Goal: Obtain resource: Download file/media

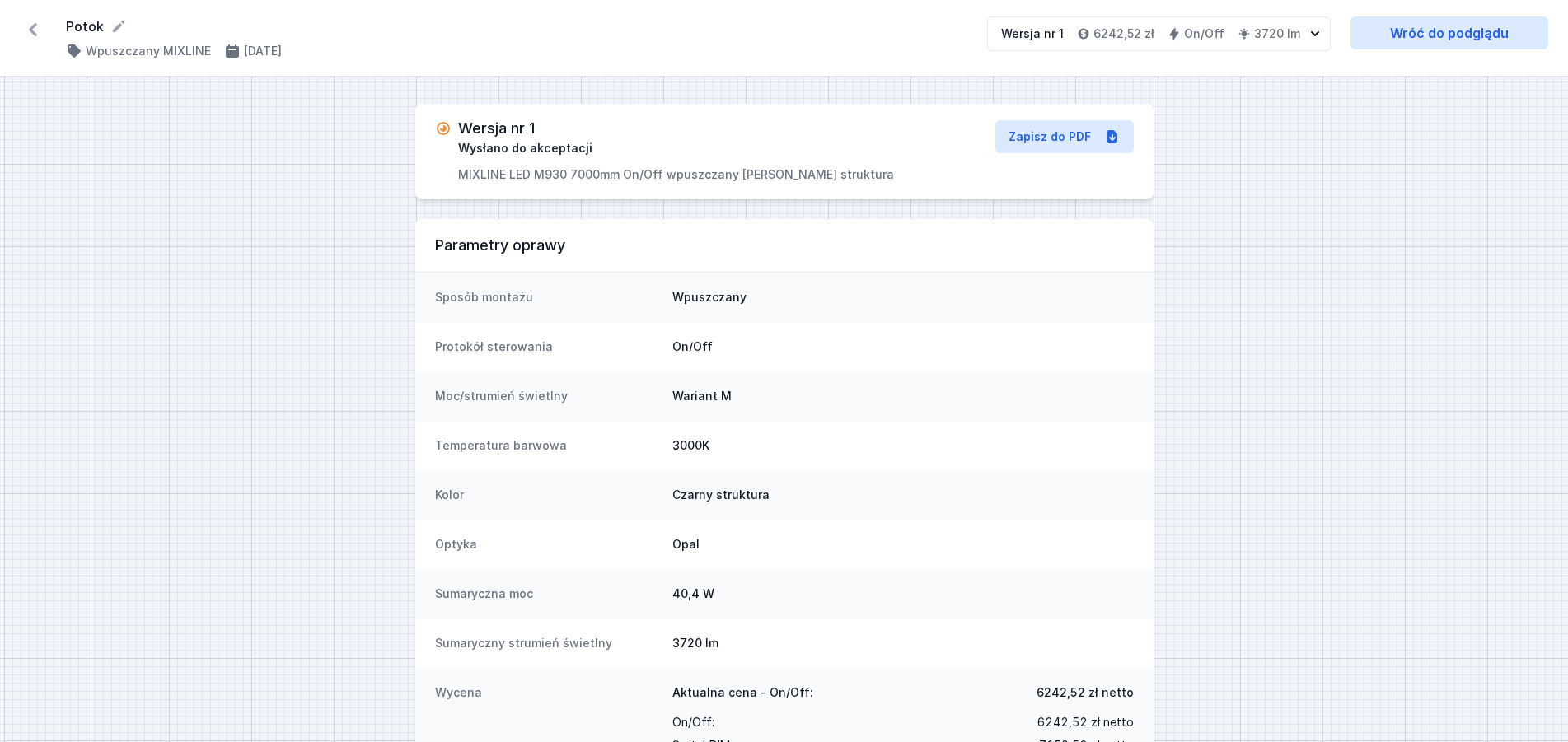
click at [39, 26] on icon at bounding box center [32, 29] width 26 height 26
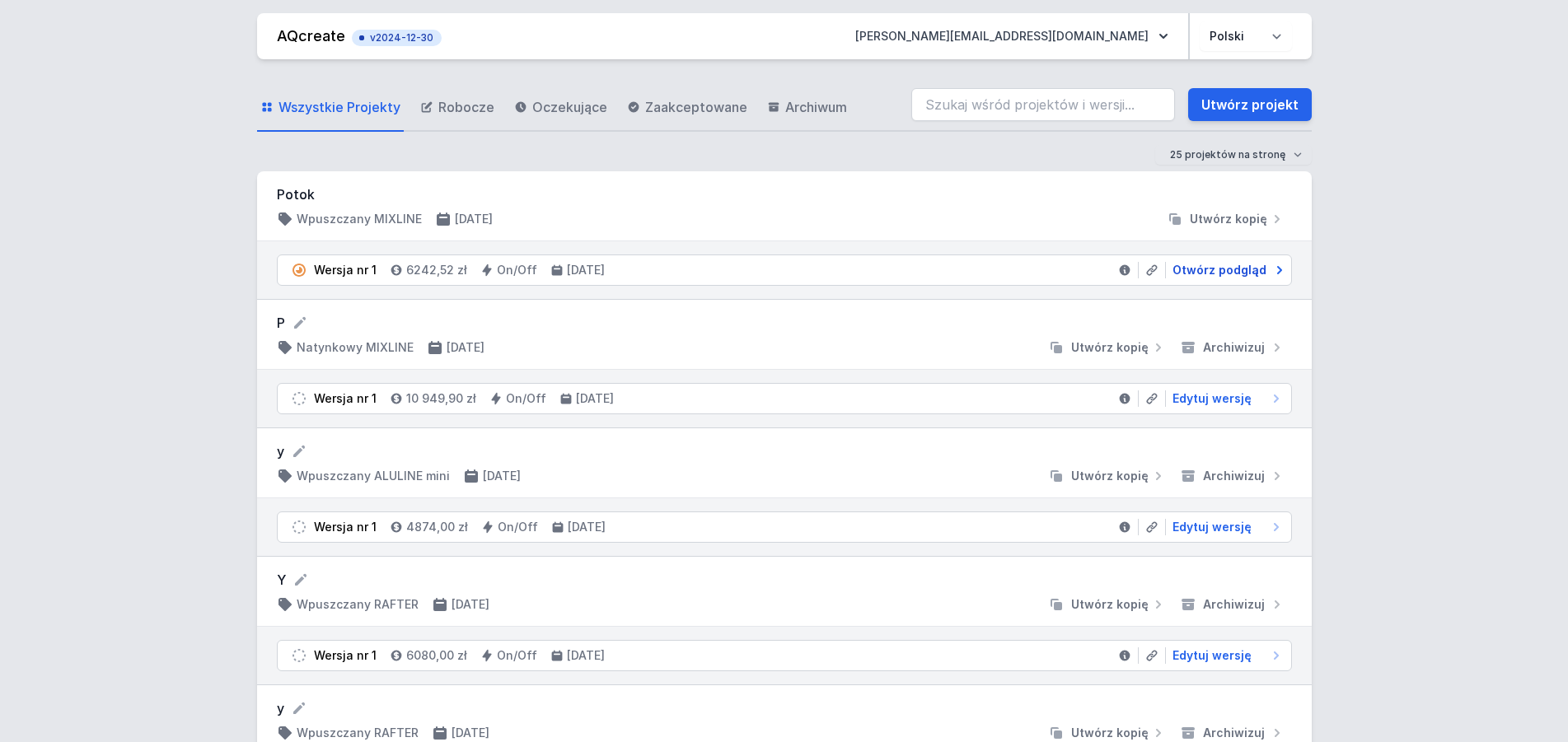
click at [1203, 266] on span "Otwórz podgląd" at bounding box center [1220, 270] width 94 height 16
select select "3000"
select select "2"
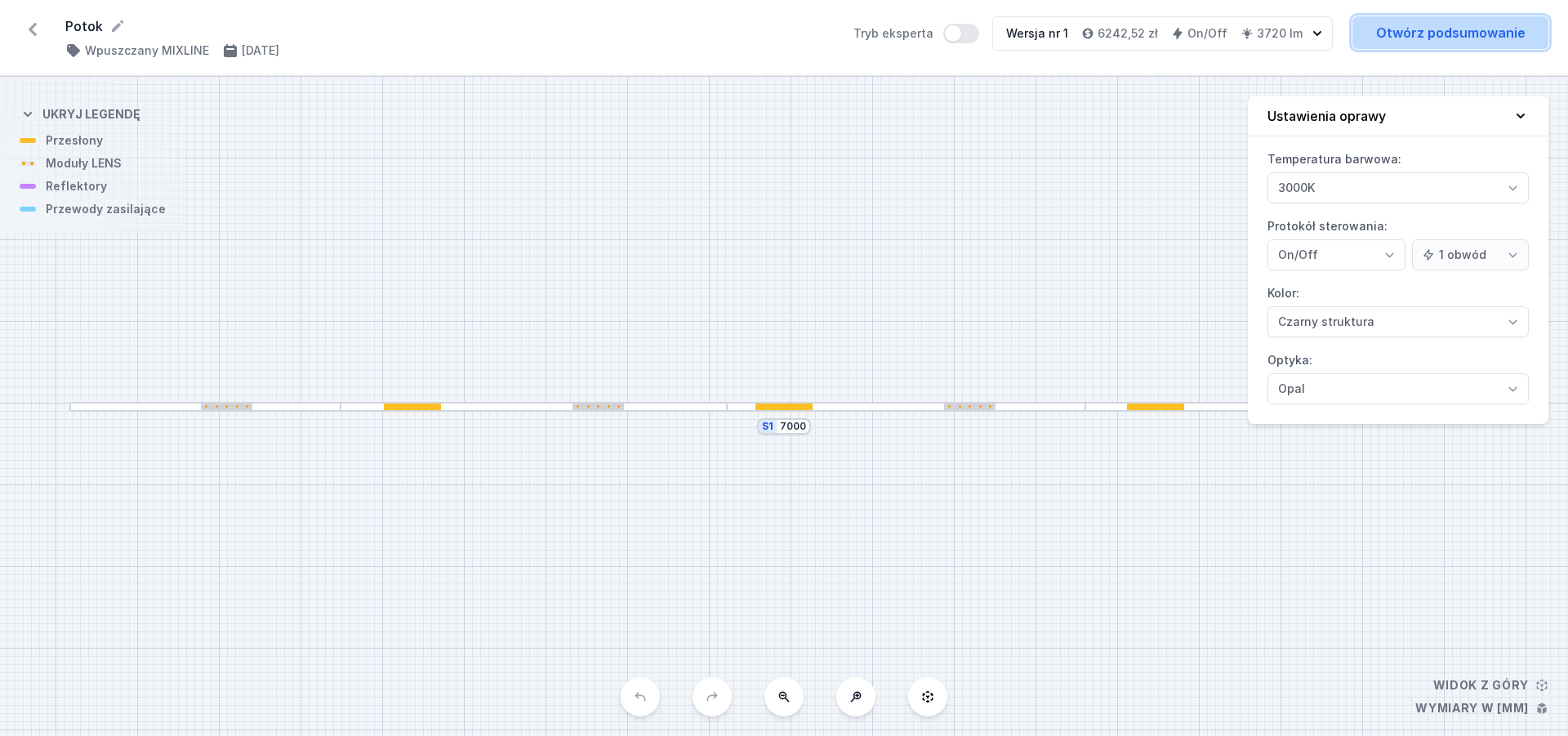
click at [1438, 47] on link "Otwórz podsumowanie" at bounding box center [1450, 32] width 196 height 33
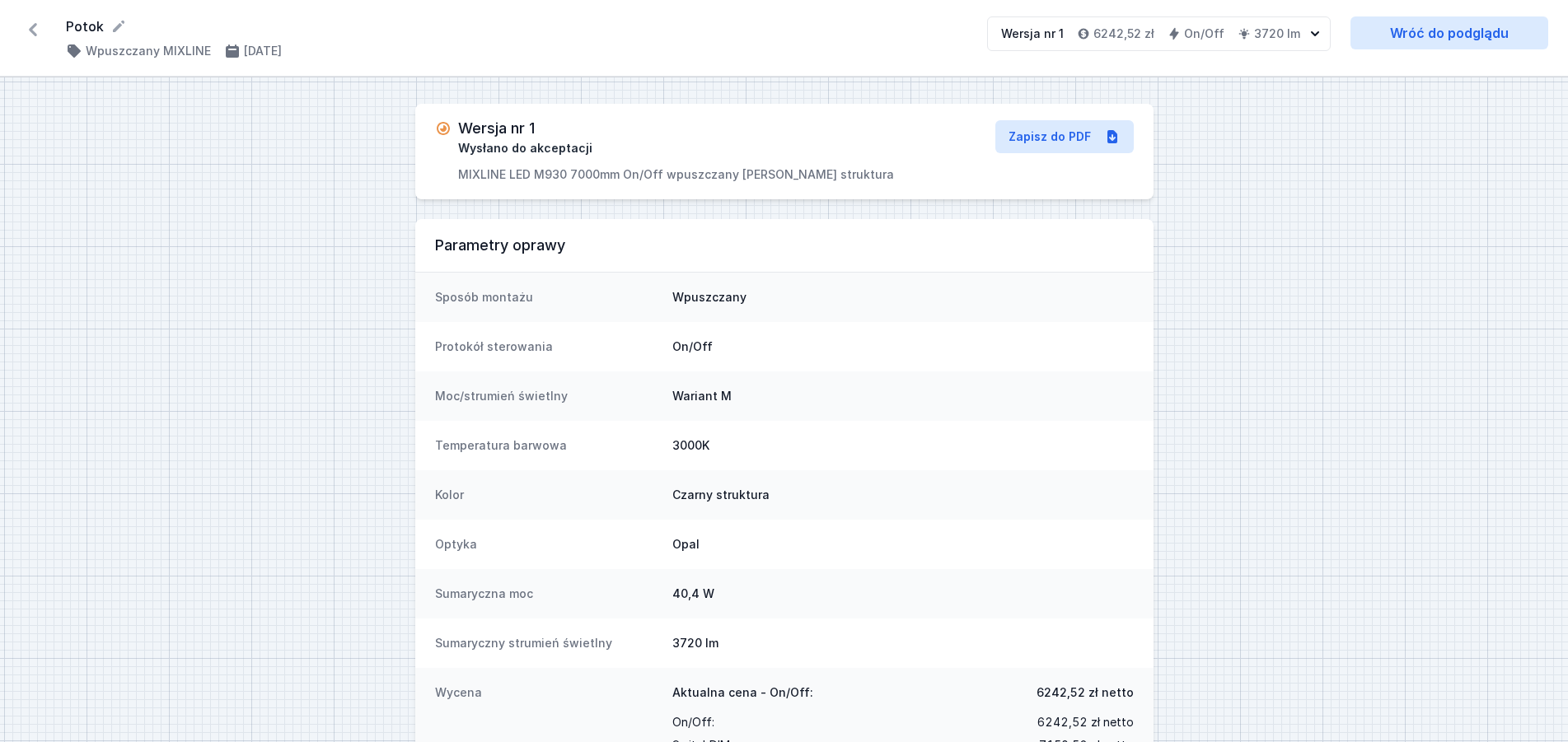
select select "3000"
select select "2"
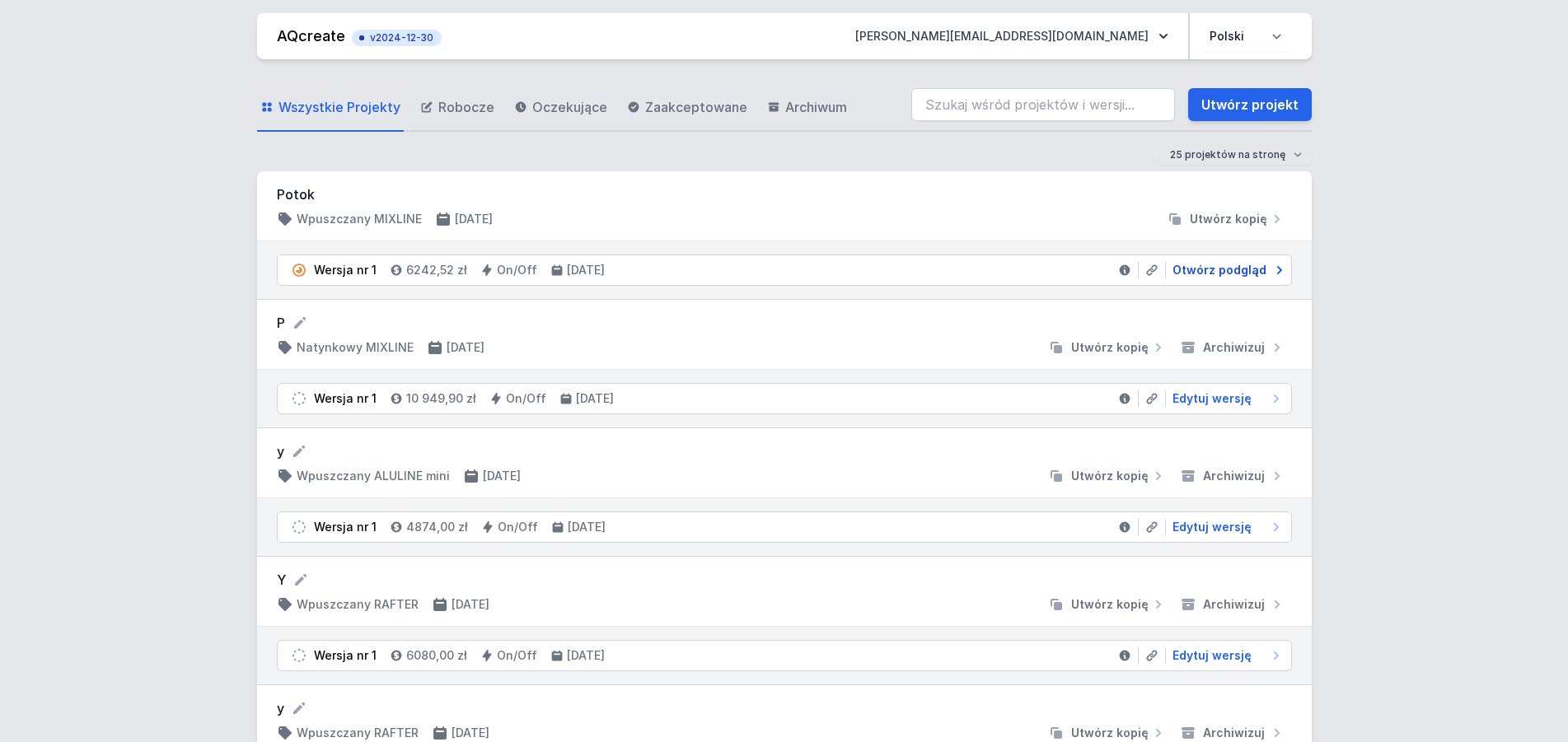
click at [1211, 270] on span "Otwórz podgląd" at bounding box center [1220, 270] width 94 height 16
select select "3000"
select select "2"
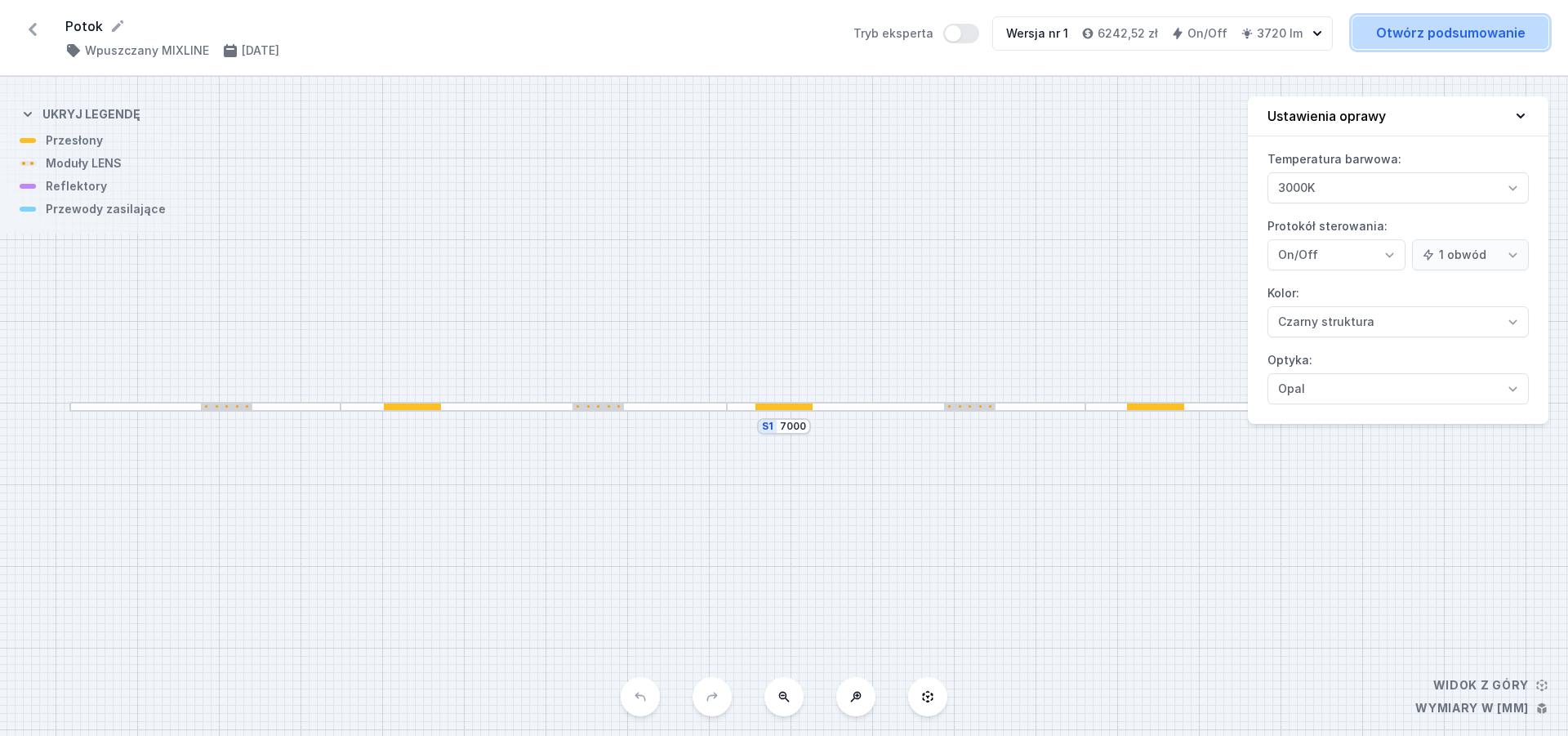
click at [1427, 35] on link "Otwórz podsumowanie" at bounding box center [1450, 32] width 196 height 33
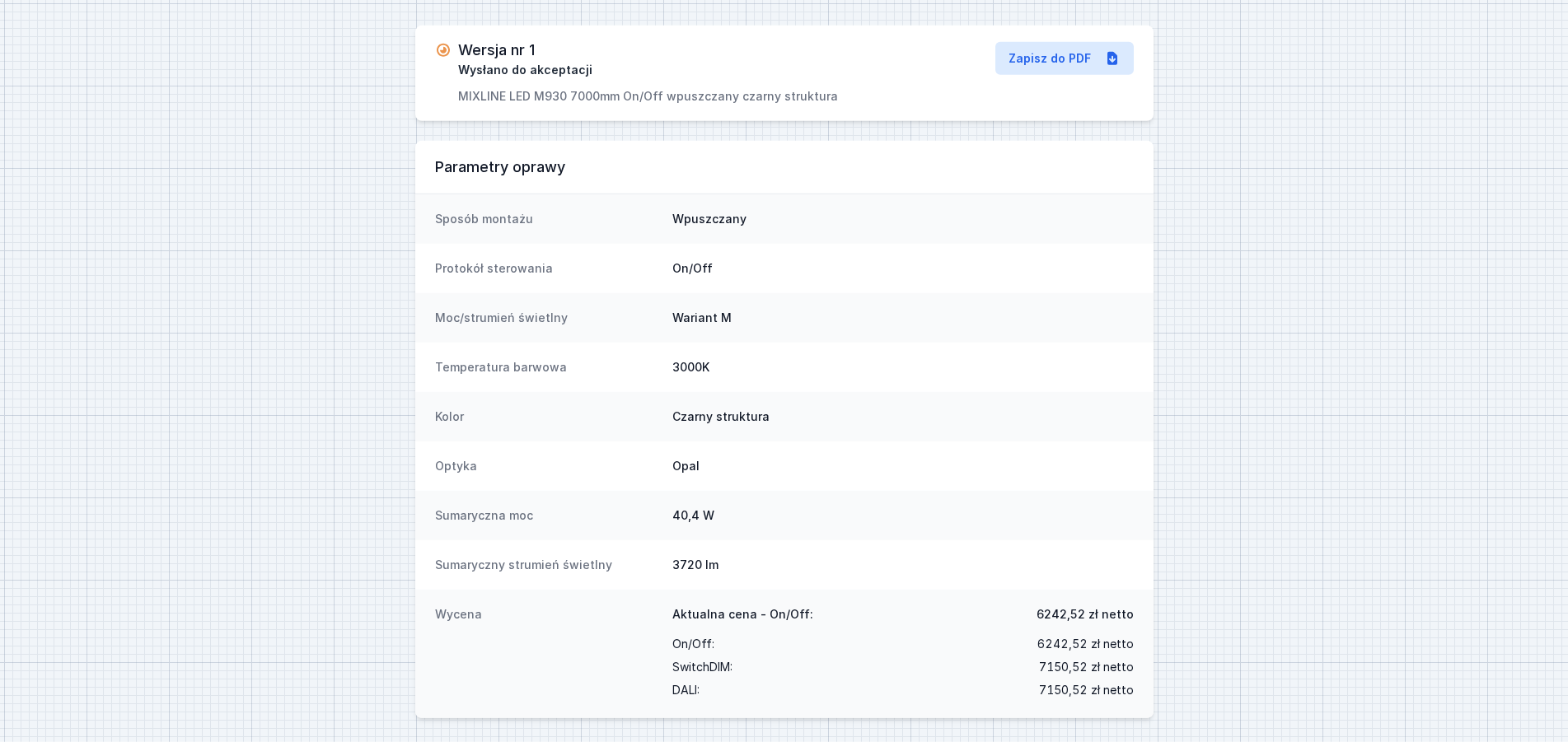
scroll to position [81, 0]
select select "3000"
select select "2"
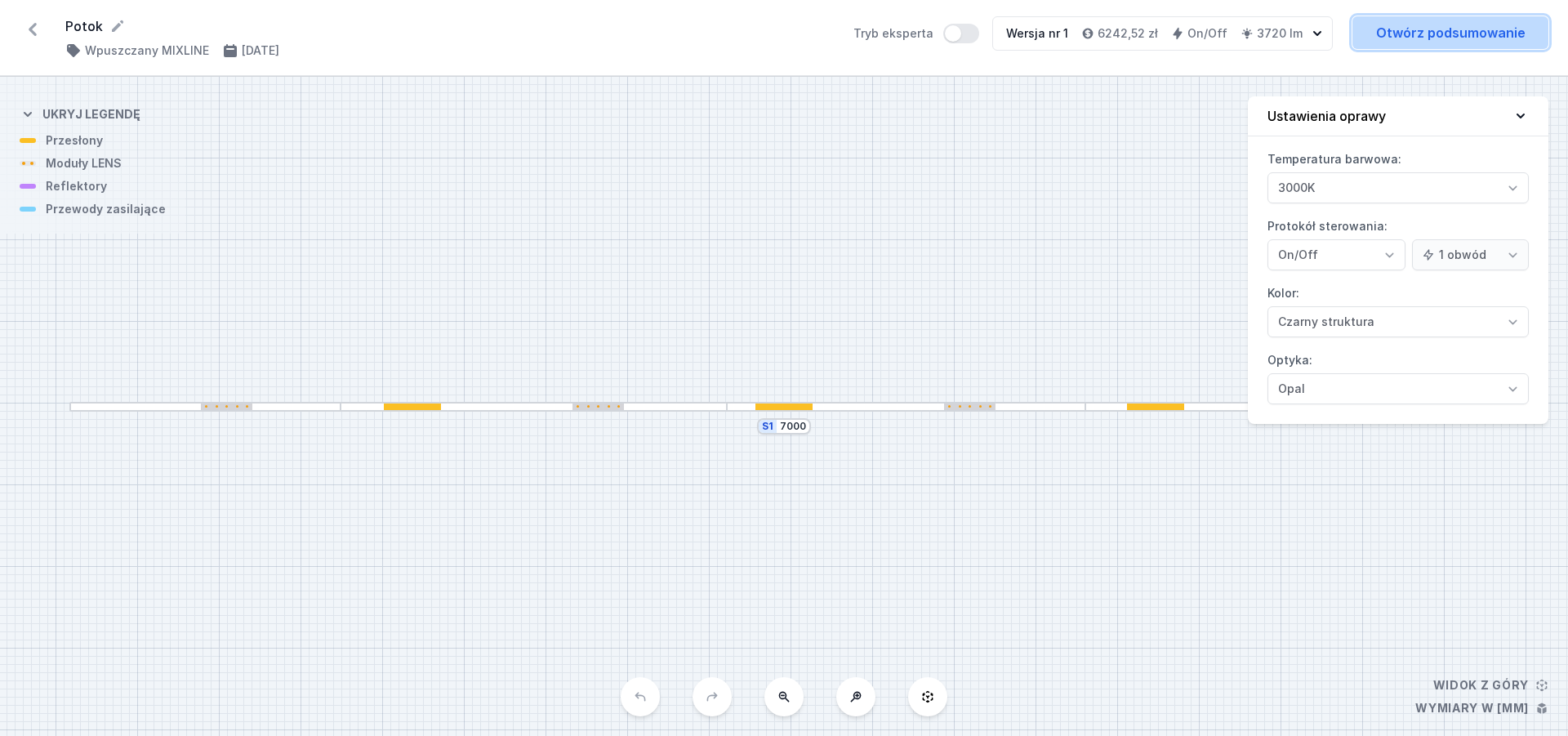
click at [1515, 40] on link "Otwórz podsumowanie" at bounding box center [1450, 32] width 196 height 33
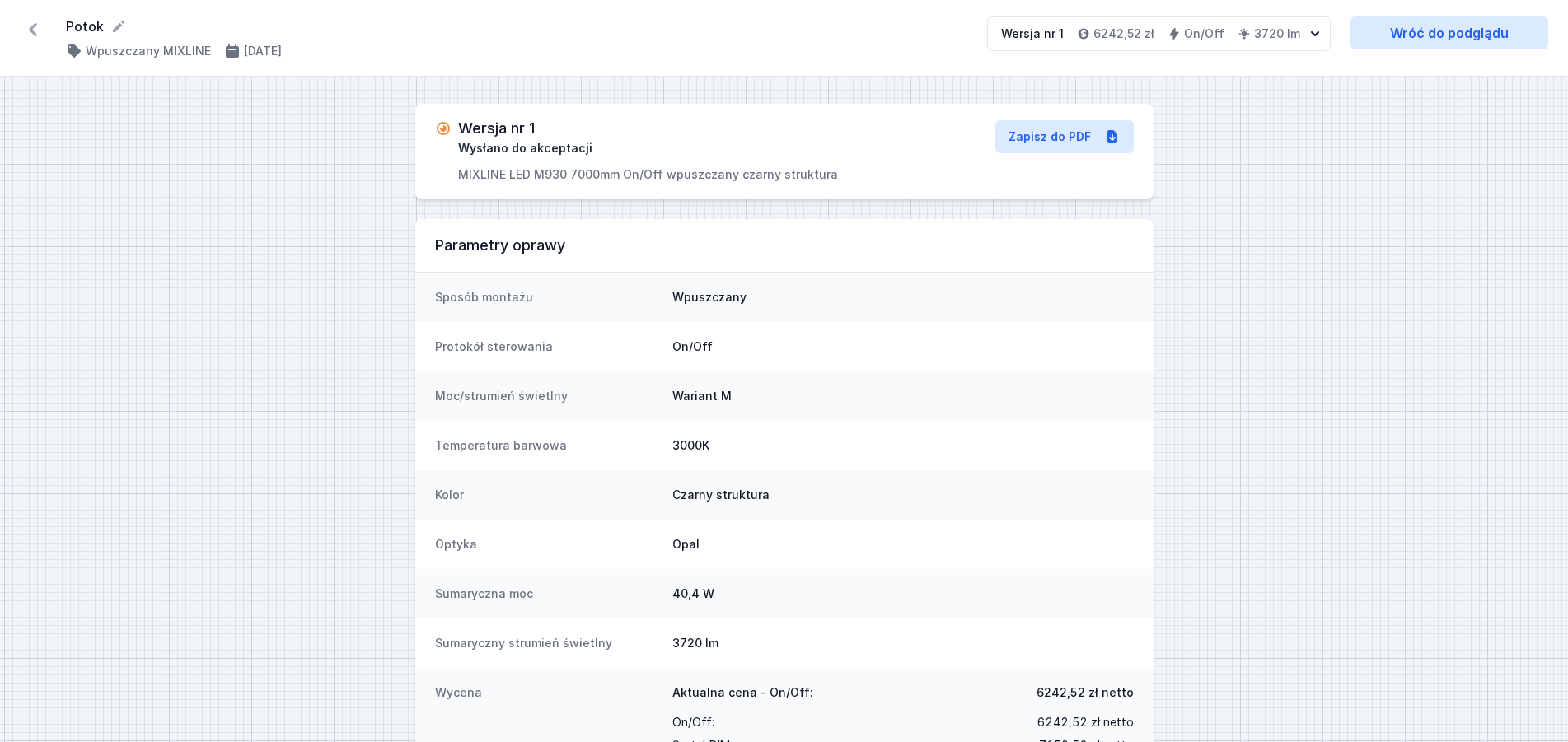
select select "3000"
select select "2"
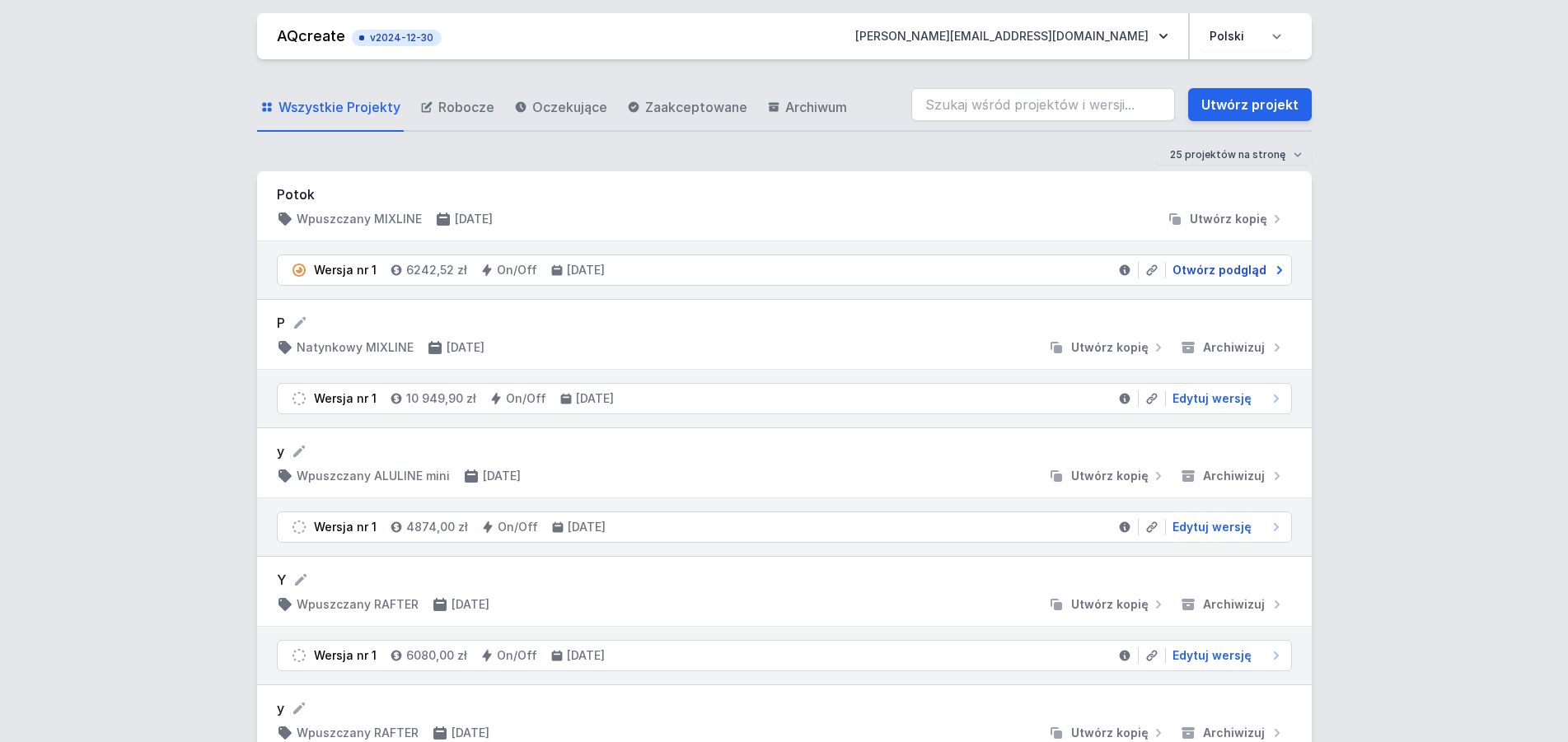
click at [1219, 274] on span "Otwórz podgląd" at bounding box center [1220, 270] width 94 height 16
select select "3000"
select select "2"
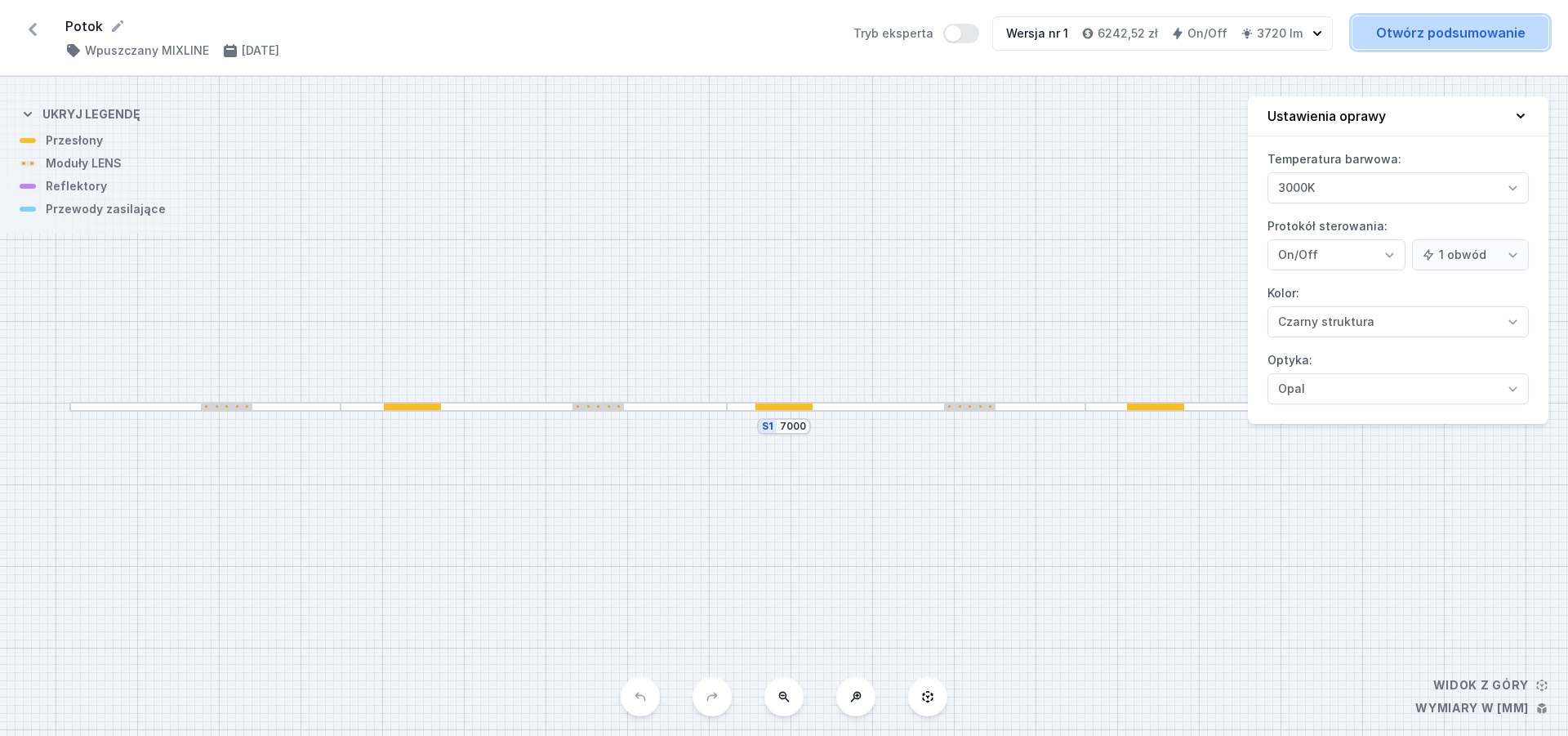
click at [1481, 27] on link "Otwórz podsumowanie" at bounding box center [1450, 32] width 196 height 33
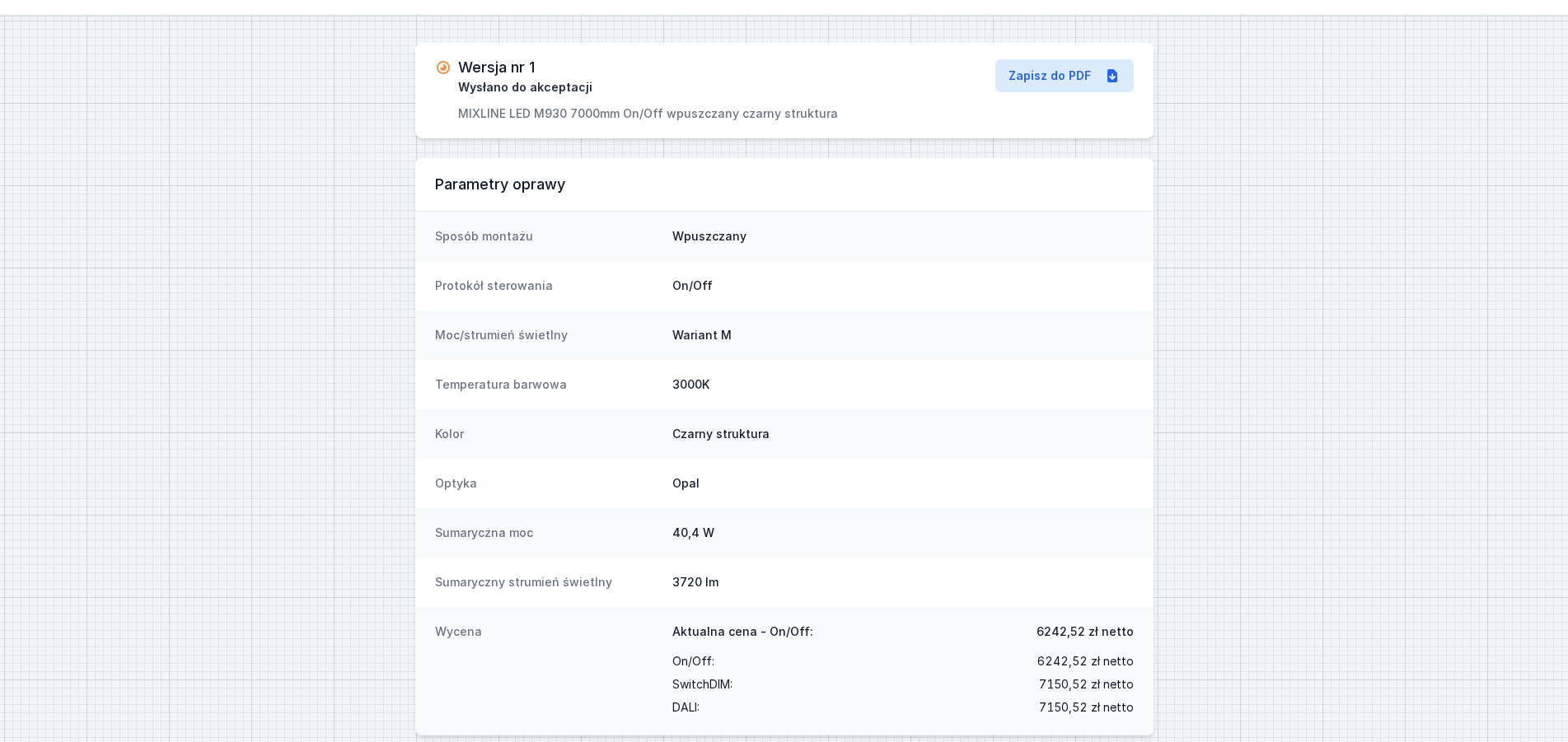
scroll to position [81, 0]
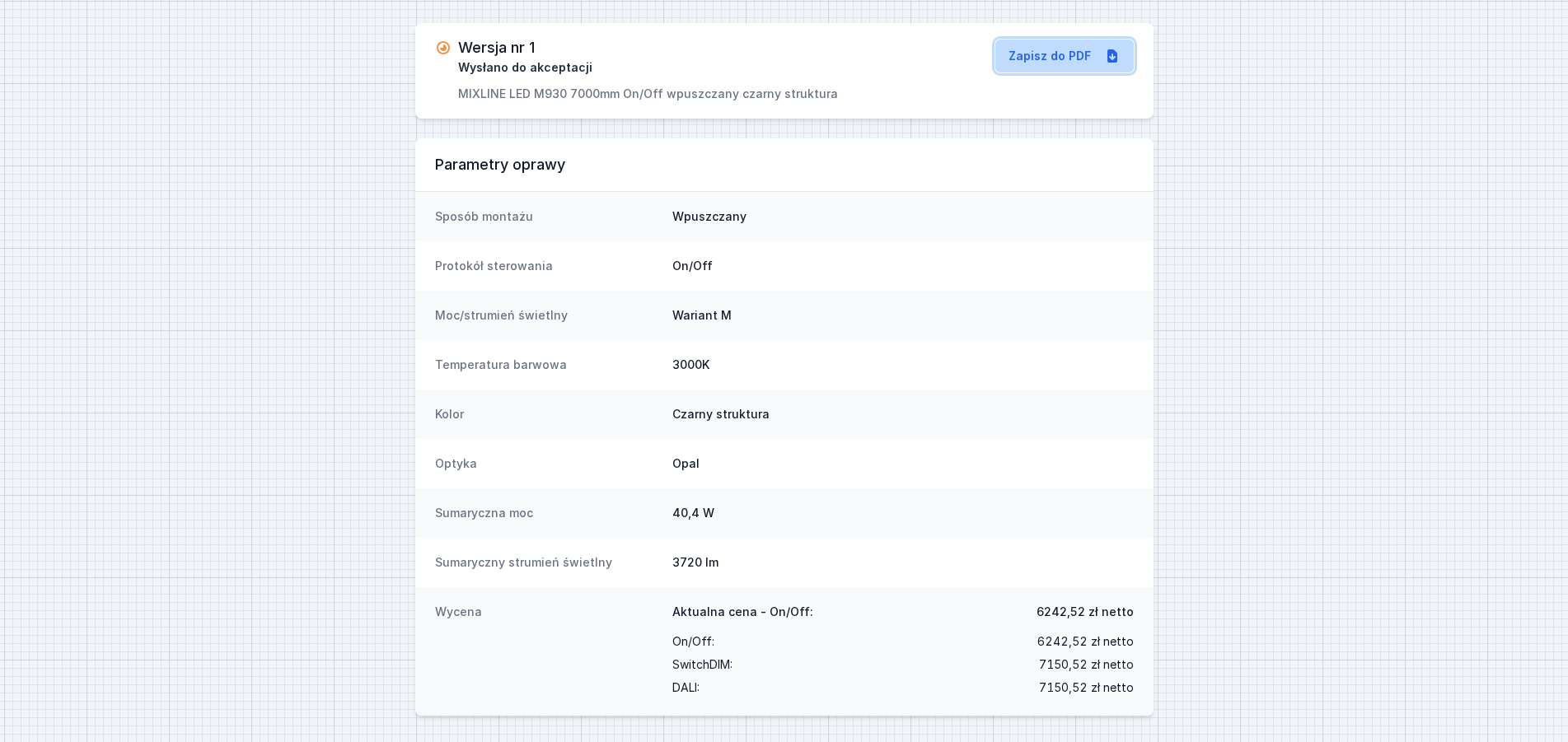
click at [1045, 58] on link "Zapisz do PDF" at bounding box center [1064, 56] width 138 height 33
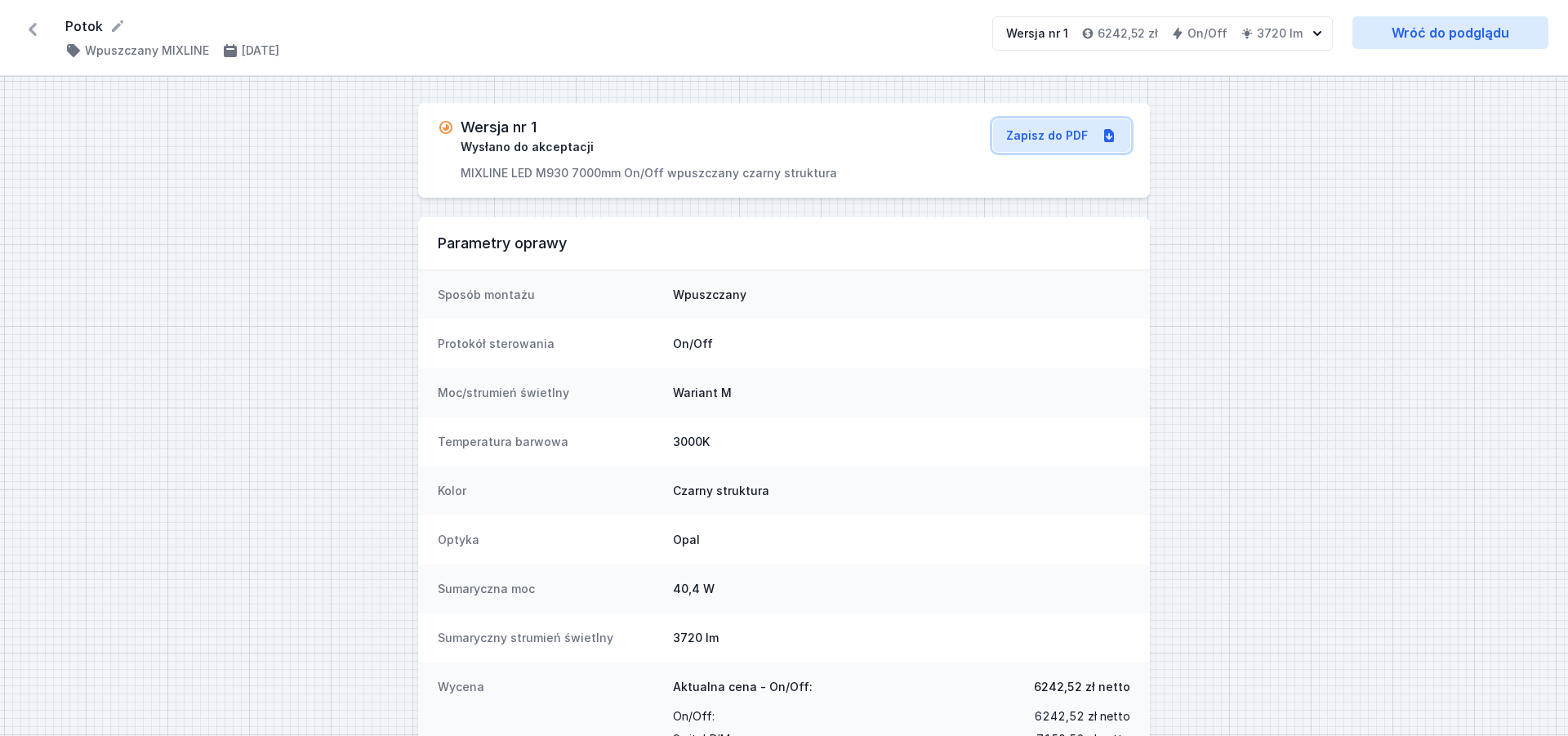
select select "3000"
select select "2"
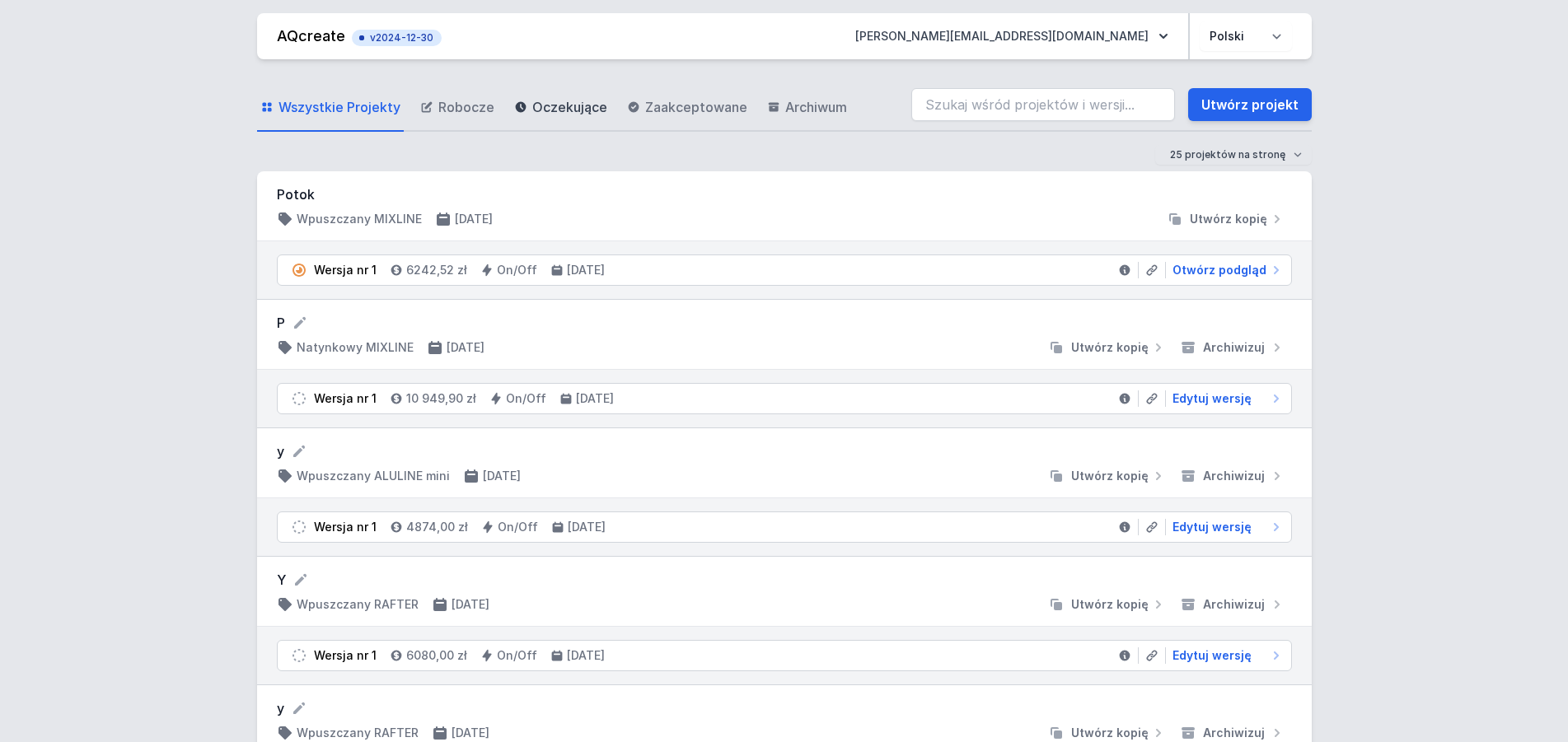
click at [546, 111] on span "Oczekujące" at bounding box center [570, 107] width 75 height 20
